Goal: Navigation & Orientation: Find specific page/section

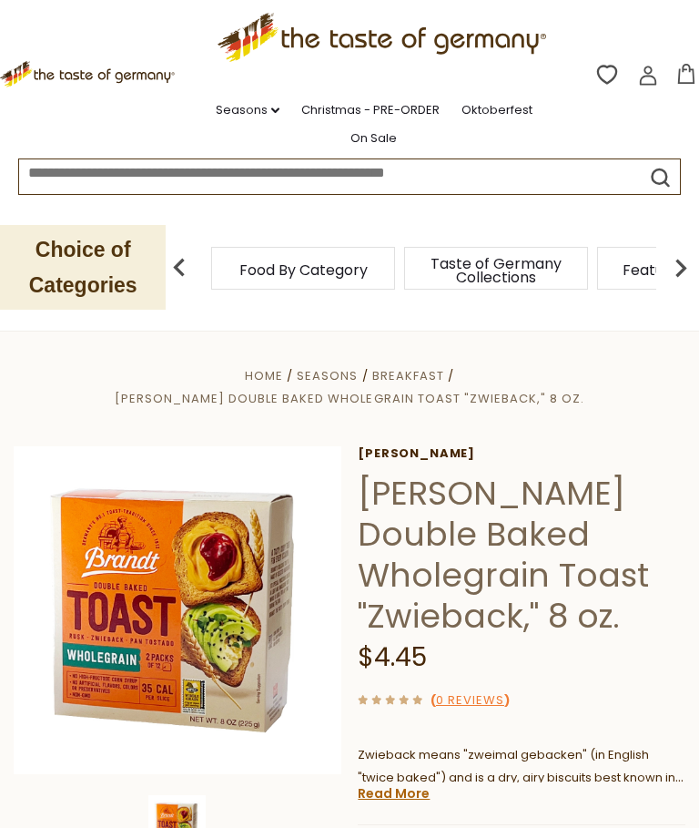
click at [381, 46] on icon ".st0{fill:#EDD300;} .st1{fill:#D33E21;}" at bounding box center [383, 38] width 331 height 66
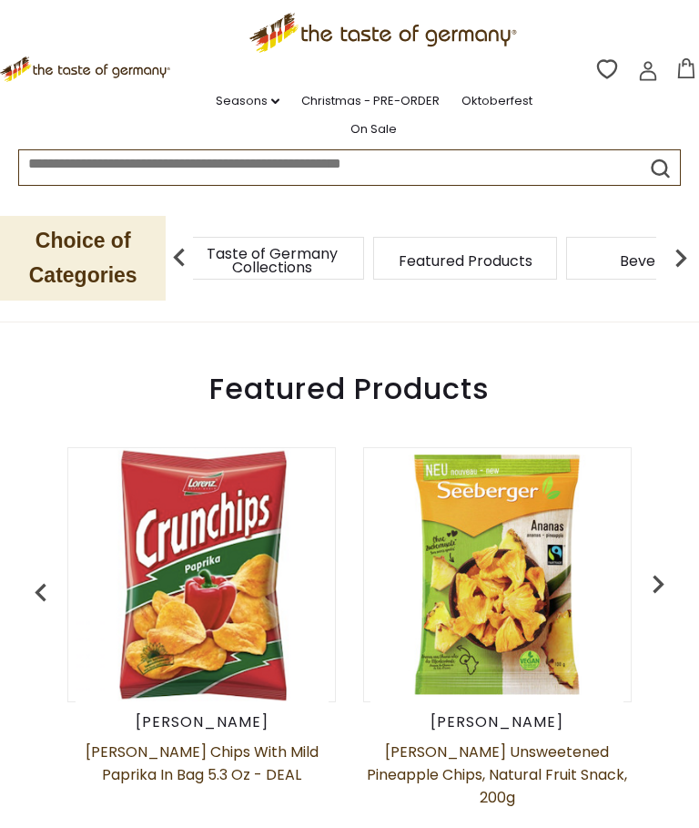
click at [657, 570] on img "button" at bounding box center [658, 583] width 36 height 36
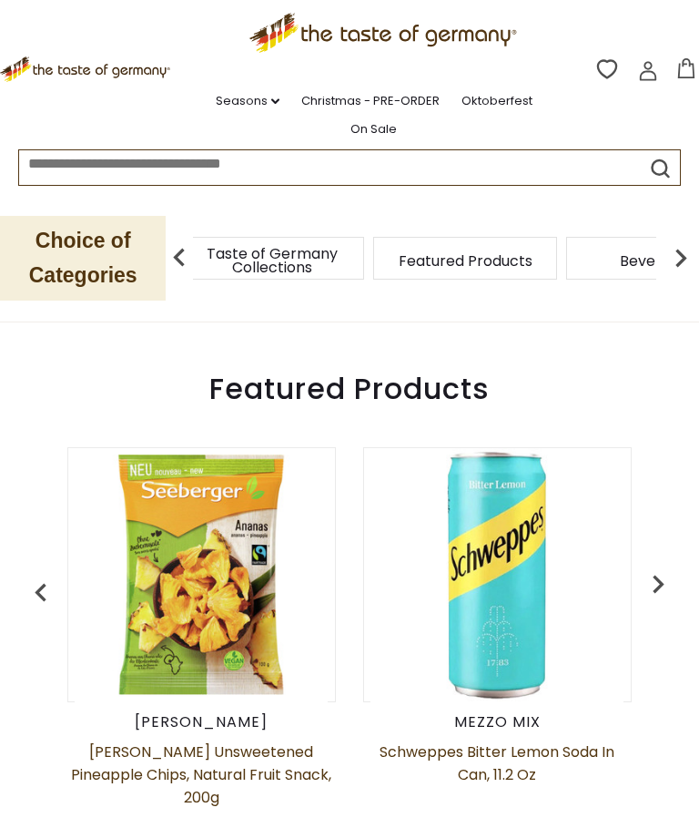
click at [643, 587] on img "button" at bounding box center [658, 583] width 36 height 36
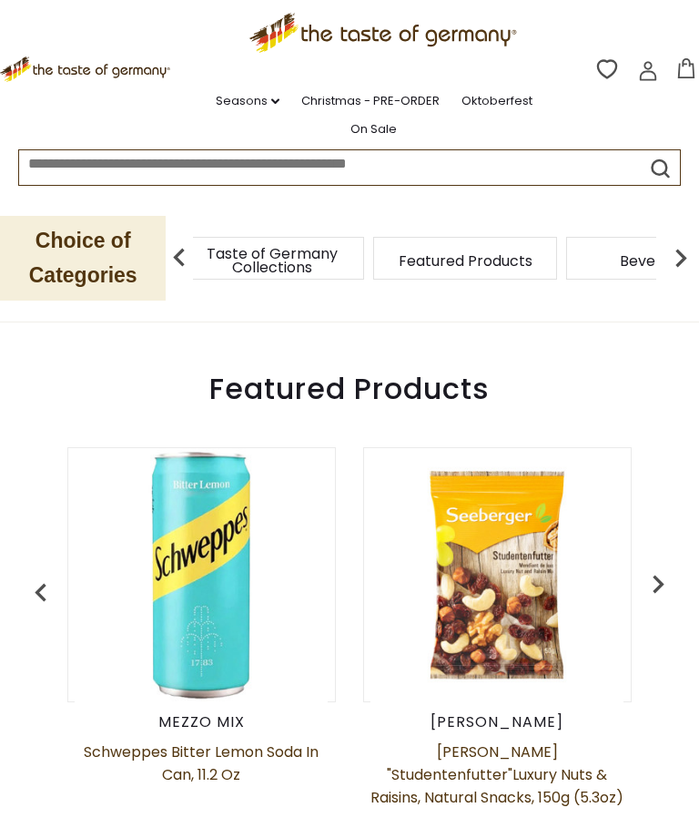
click at [655, 573] on img "button" at bounding box center [658, 583] width 36 height 36
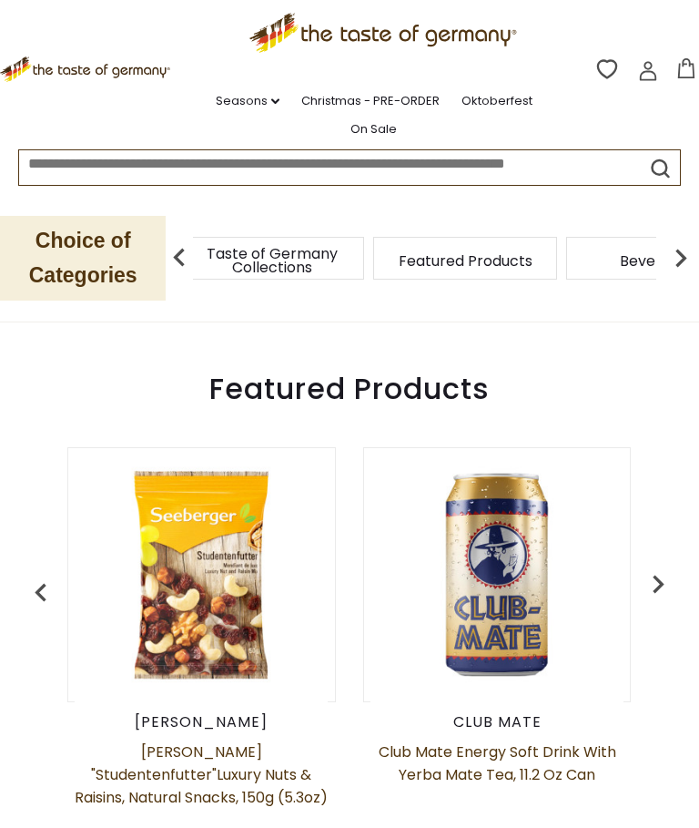
click at [266, 249] on span "Taste of Germany Collections" at bounding box center [272, 260] width 146 height 27
